Goal: Task Accomplishment & Management: Use online tool/utility

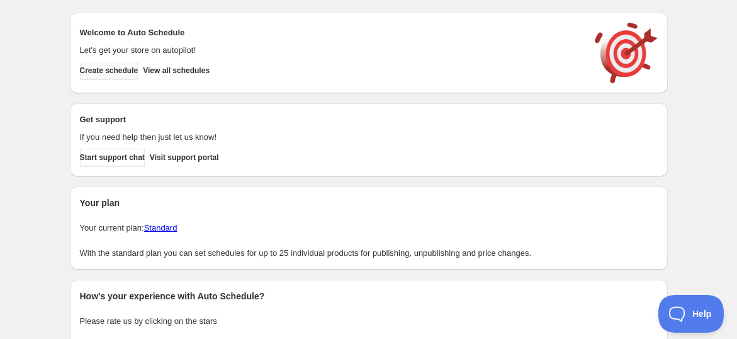
click at [115, 69] on span "Create schedule" at bounding box center [109, 70] width 59 height 10
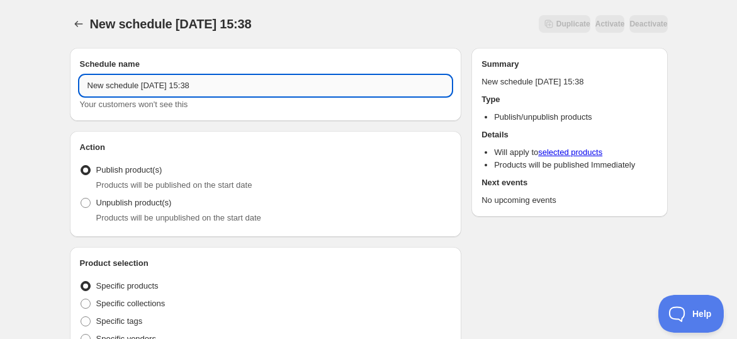
click at [152, 83] on input "New schedule [DATE] 15:38" at bounding box center [266, 86] width 372 height 20
paste input "FS 23 & 24 OGOS 2025"
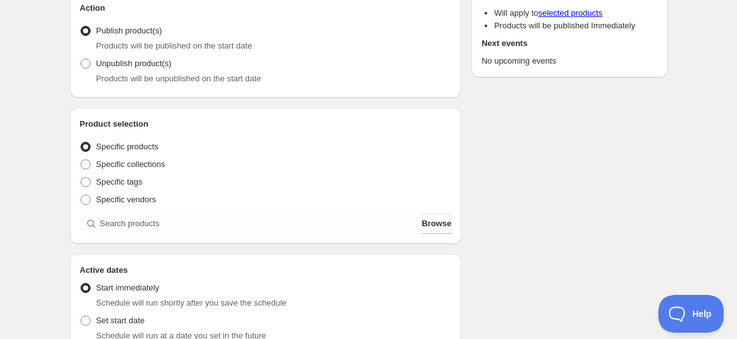
scroll to position [140, 0]
type input "FS 23 & 24 OGOS 2025"
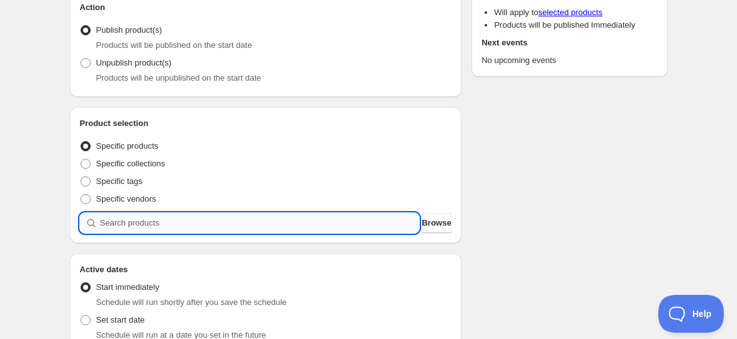
click at [155, 225] on input "search" at bounding box center [260, 223] width 320 height 20
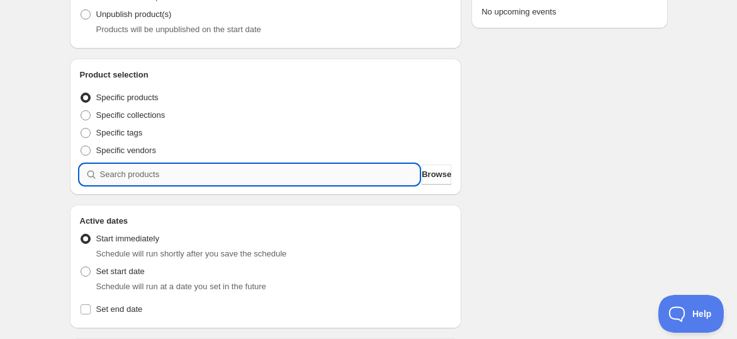
scroll to position [210, 0]
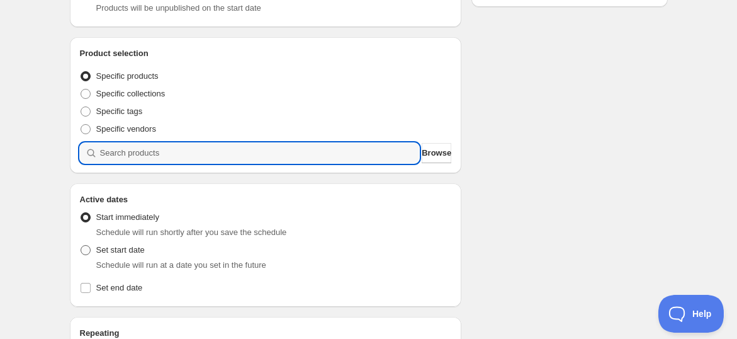
click at [123, 245] on span "Set start date" at bounding box center [120, 249] width 48 height 9
click at [81, 245] on input "Set start date" at bounding box center [81, 245] width 1 height 1
radio input "true"
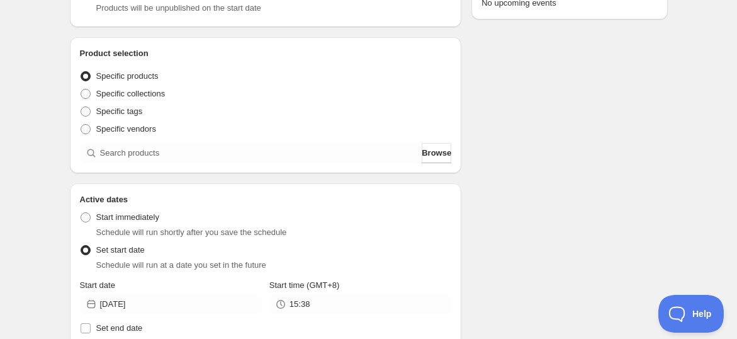
click at [128, 142] on div "Product selection Entity type Specific products Specific collections Specific t…" at bounding box center [266, 105] width 372 height 116
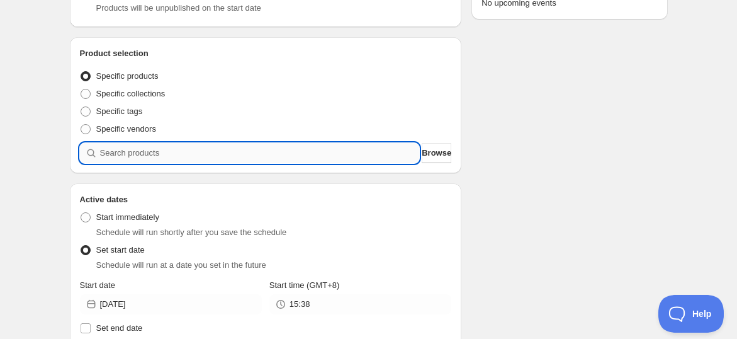
click at [133, 148] on input "search" at bounding box center [260, 153] width 320 height 20
paste input "FS OGOS25 Beauty & Brain Boost Set"
type input "FS OGOS25 Beauty & Brain Boost Set"
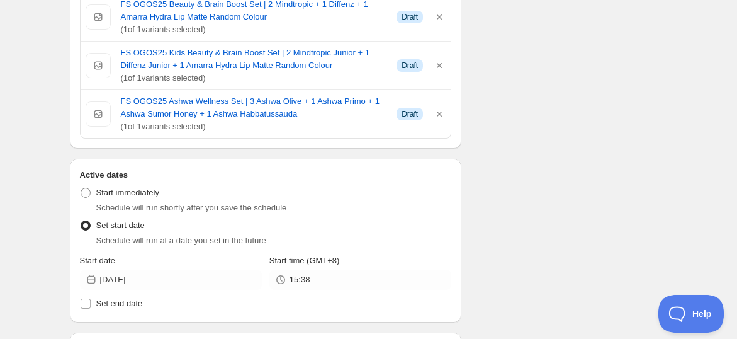
scroll to position [419, 0]
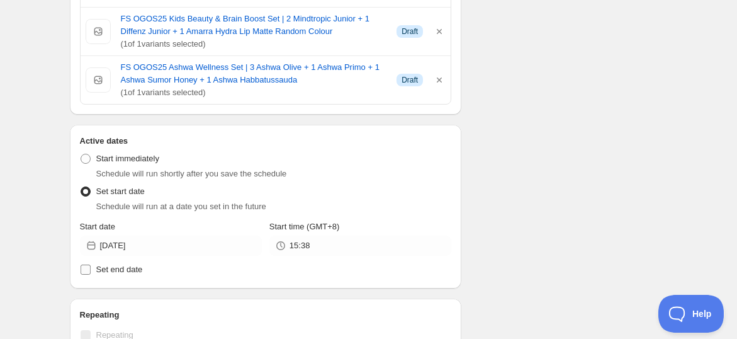
click at [86, 264] on input "Set end date" at bounding box center [86, 269] width 10 height 10
checkbox input "true"
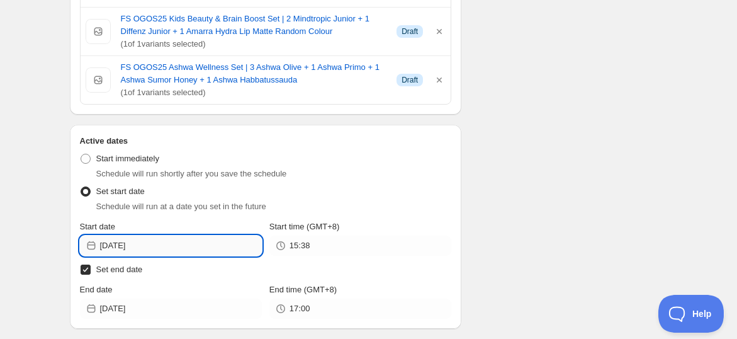
click at [183, 238] on input "[DATE]" at bounding box center [181, 245] width 162 height 20
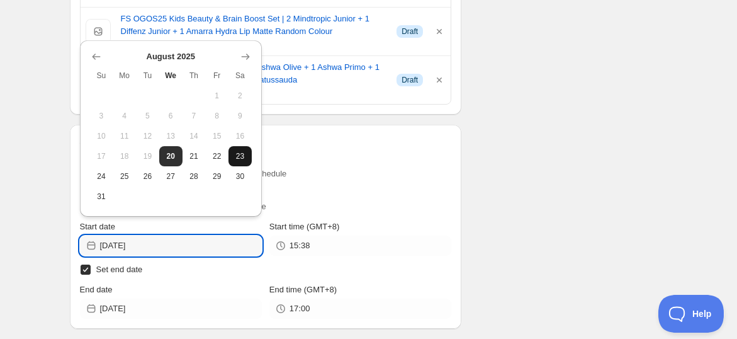
click at [244, 147] on button "23" at bounding box center [239, 156] width 23 height 20
type input "[DATE]"
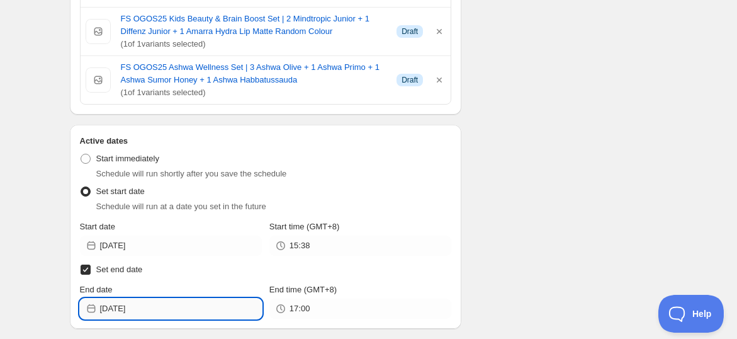
click at [167, 313] on input "[DATE]" at bounding box center [181, 308] width 162 height 20
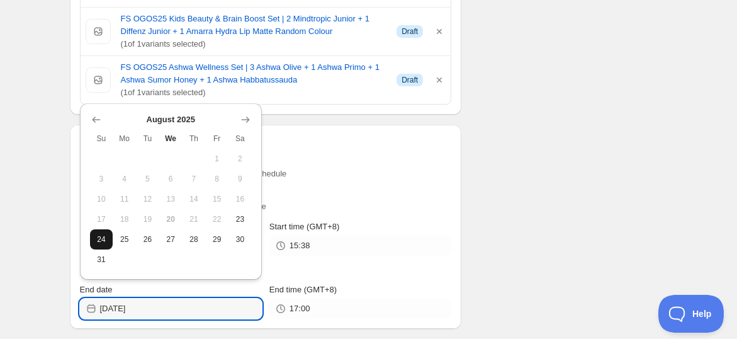
click at [103, 241] on span "24" at bounding box center [101, 239] width 13 height 10
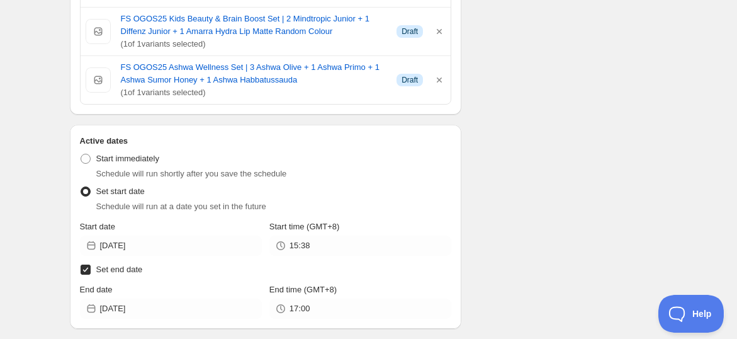
type input "[DATE]"
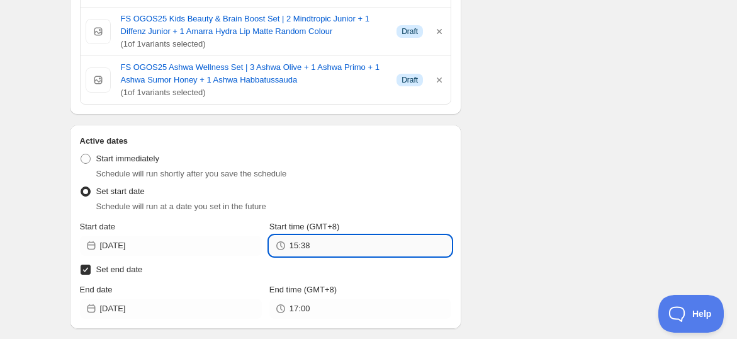
click at [311, 249] on input "15:38" at bounding box center [370, 245] width 162 height 20
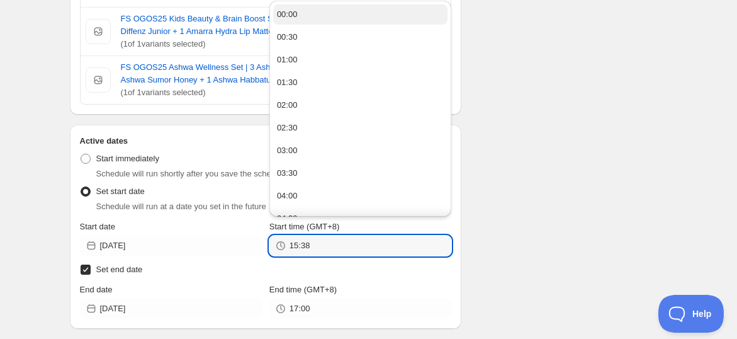
click at [305, 8] on button "00:00" at bounding box center [360, 14] width 174 height 20
type input "00:00"
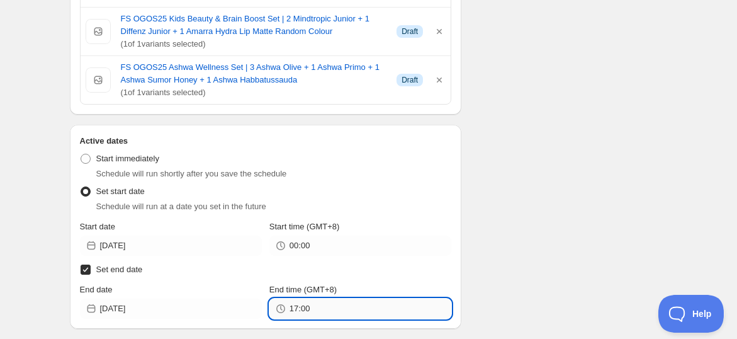
click at [323, 300] on input "17:00" at bounding box center [370, 308] width 162 height 20
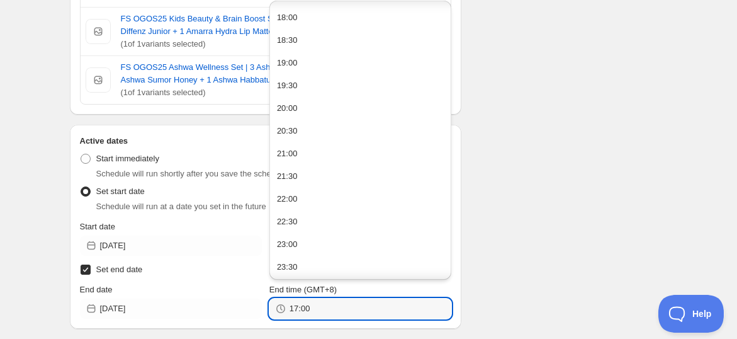
scroll to position [813, 0]
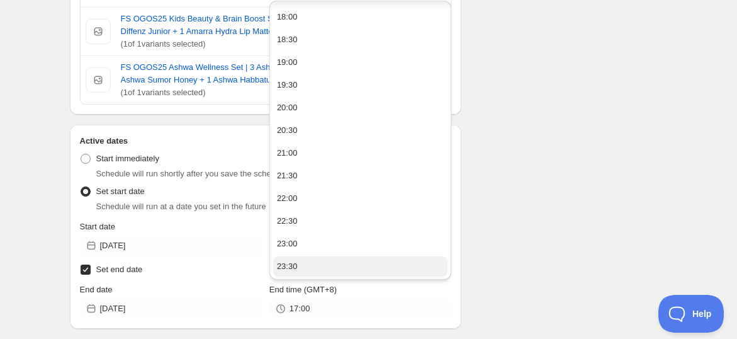
click at [320, 260] on button "23:30" at bounding box center [360, 266] width 174 height 20
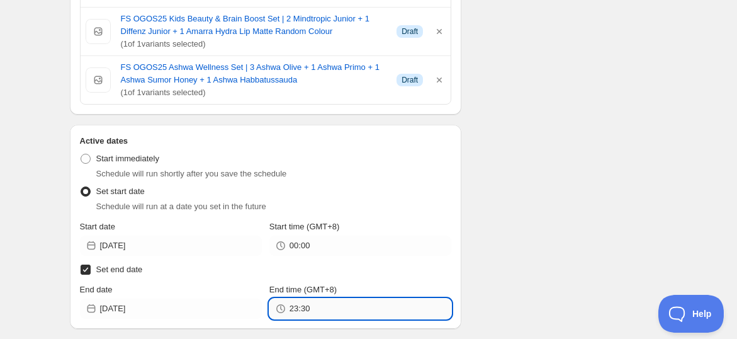
click at [317, 308] on input "23:30" at bounding box center [370, 308] width 162 height 20
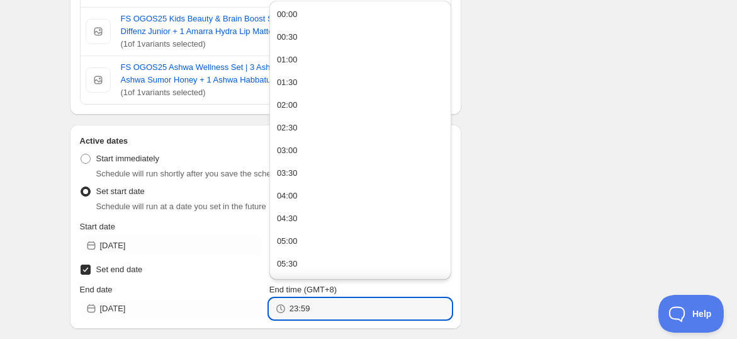
type input "23:59"
click at [517, 206] on div "Schedule name FS 23 & 24 OGOS 2025 Your customers won't see this Action Action …" at bounding box center [364, 213] width 608 height 1188
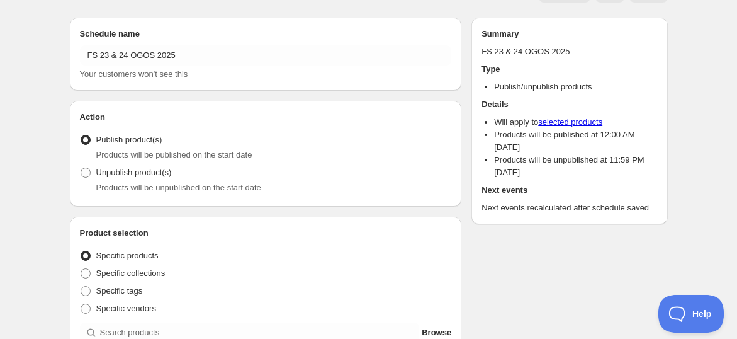
scroll to position [0, 0]
